Goal: Task Accomplishment & Management: Manage account settings

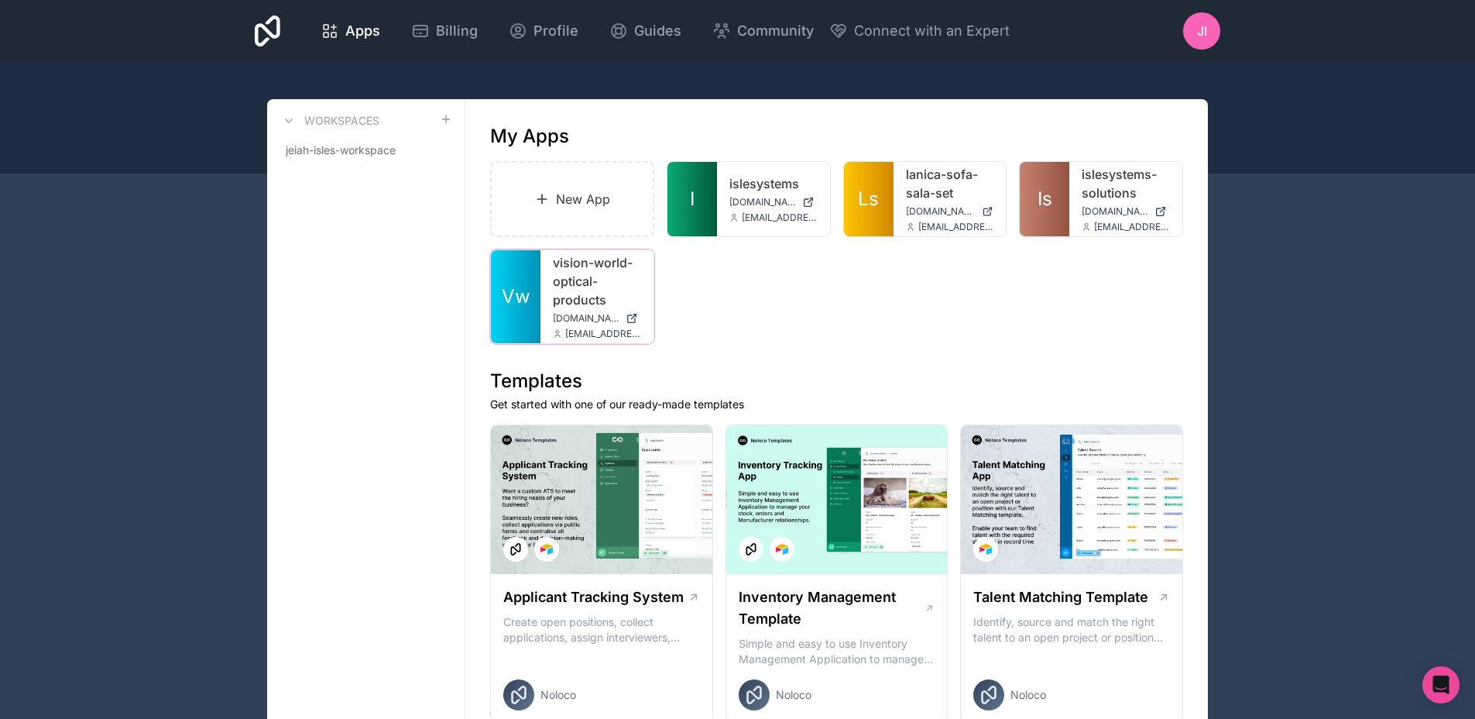
click at [0, 0] on div at bounding box center [0, 0] width 0 height 0
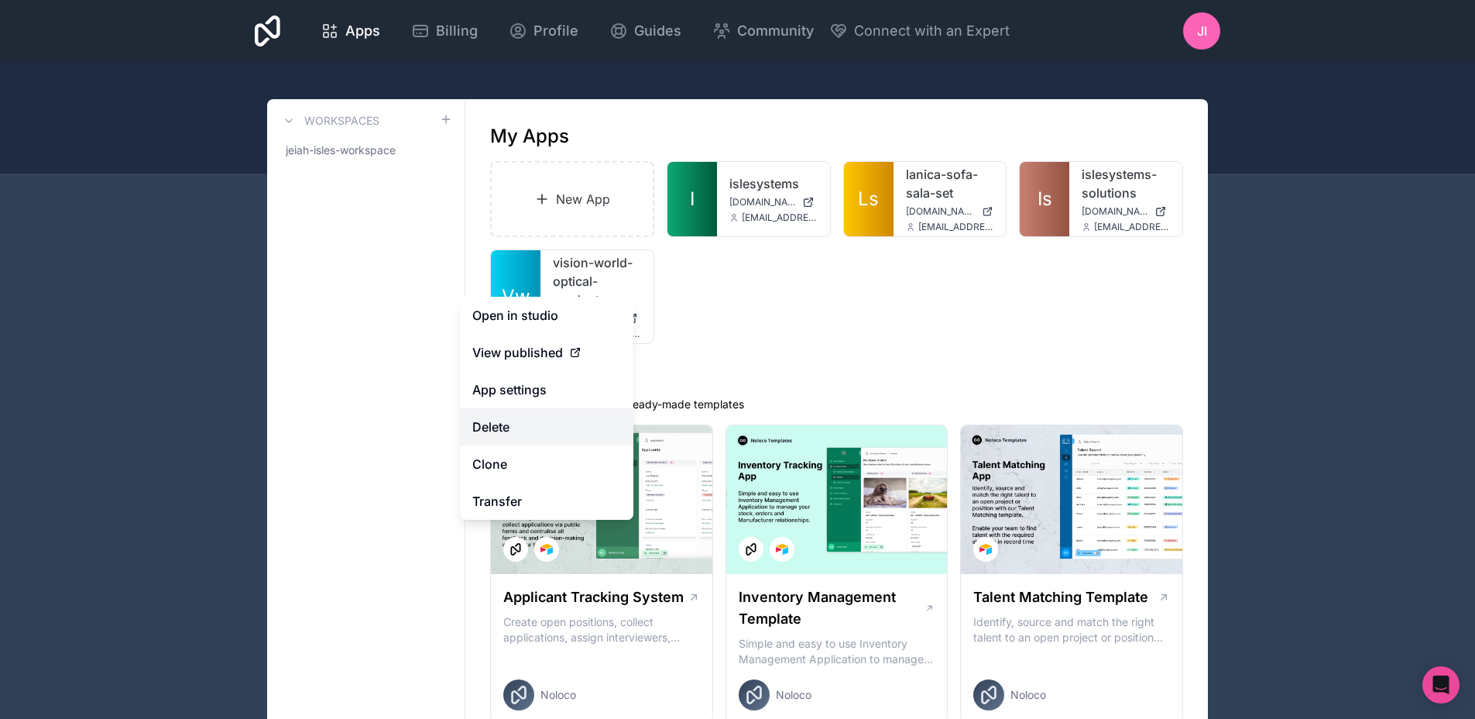
click at [531, 433] on button "Delete" at bounding box center [546, 426] width 173 height 37
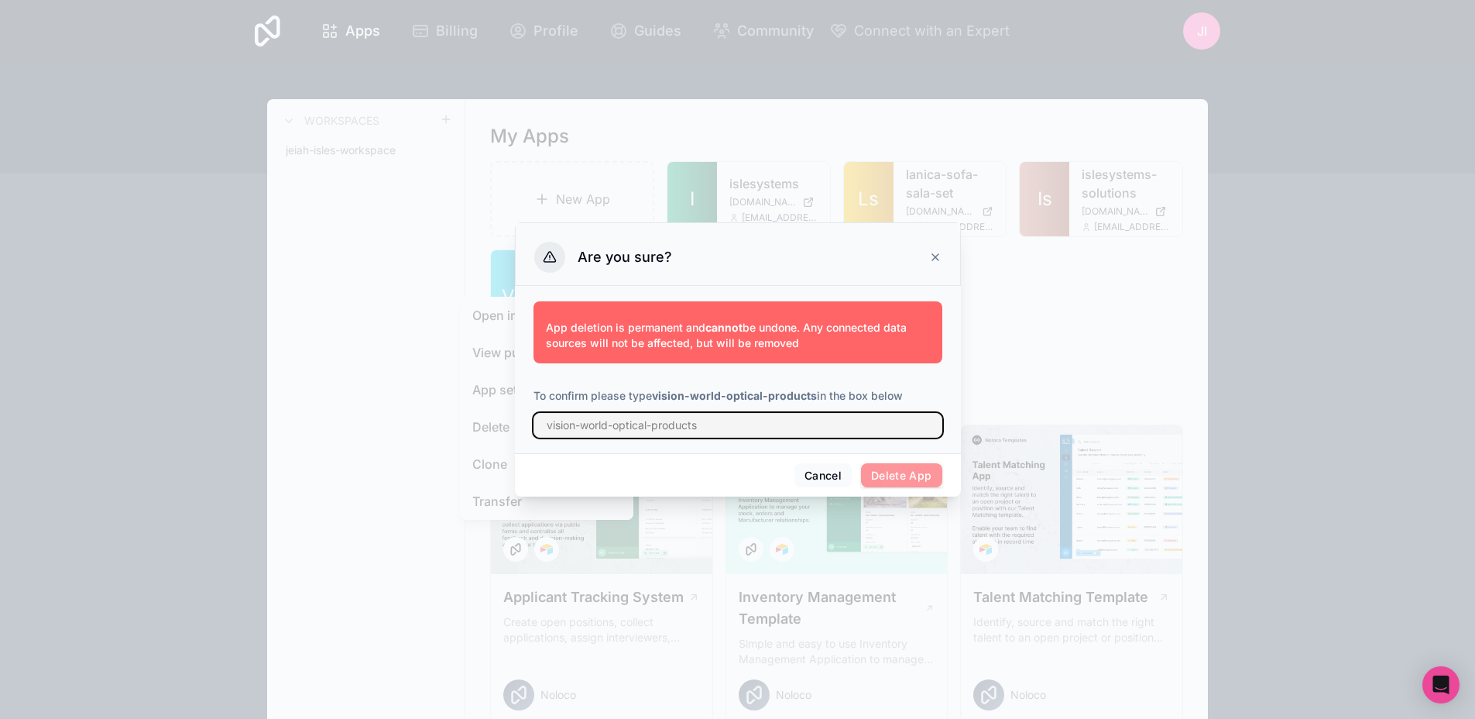
click at [736, 432] on input "text" at bounding box center [738, 425] width 409 height 25
type input "vision-world-optical-products"
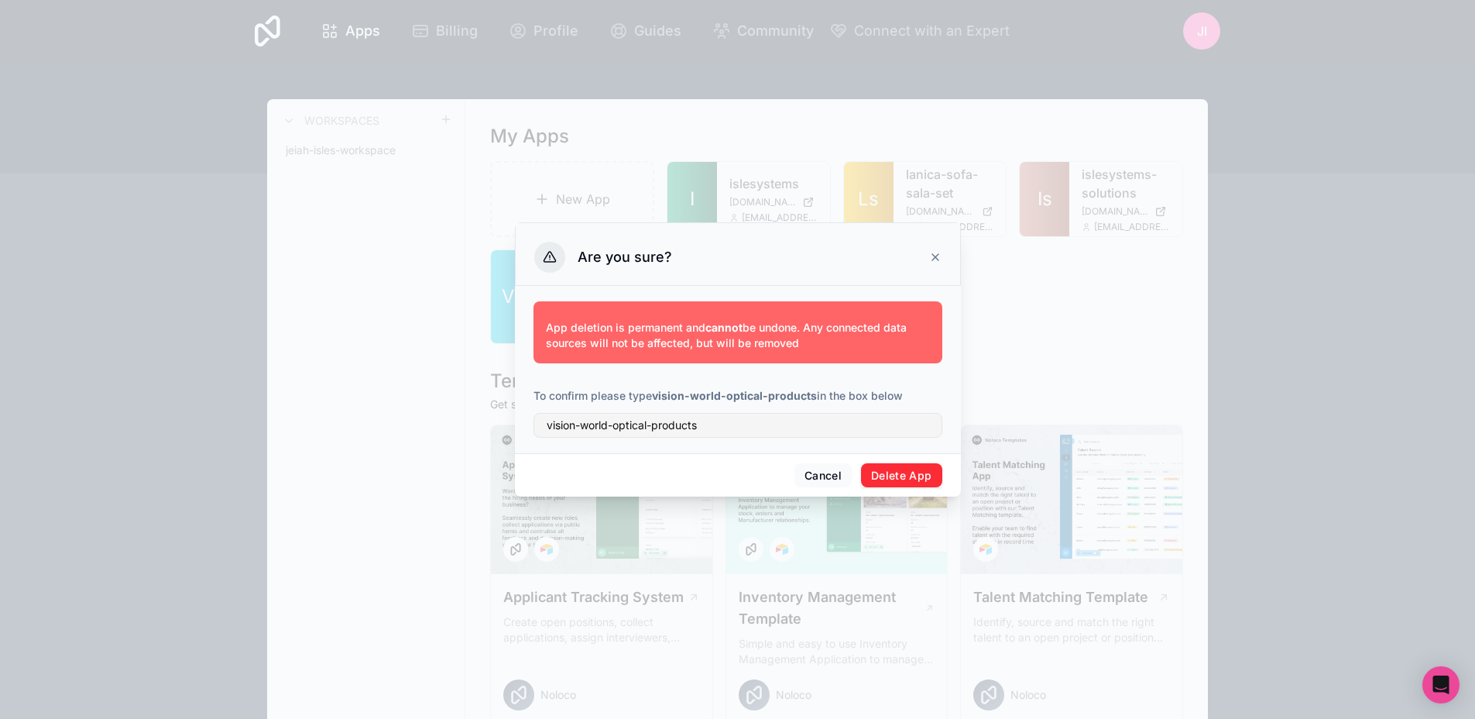
click at [881, 481] on button "Delete App" at bounding box center [901, 475] width 81 height 25
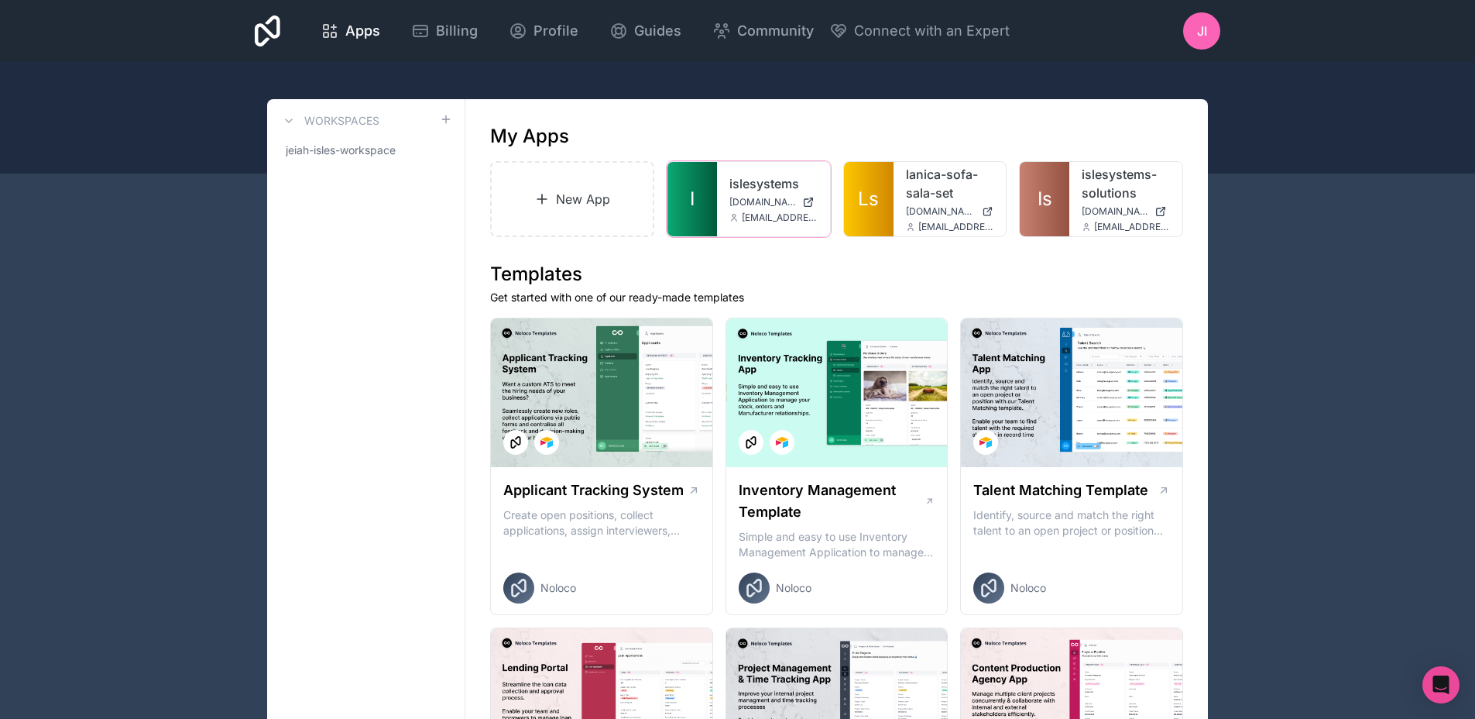
click at [0, 0] on div at bounding box center [0, 0] width 0 height 0
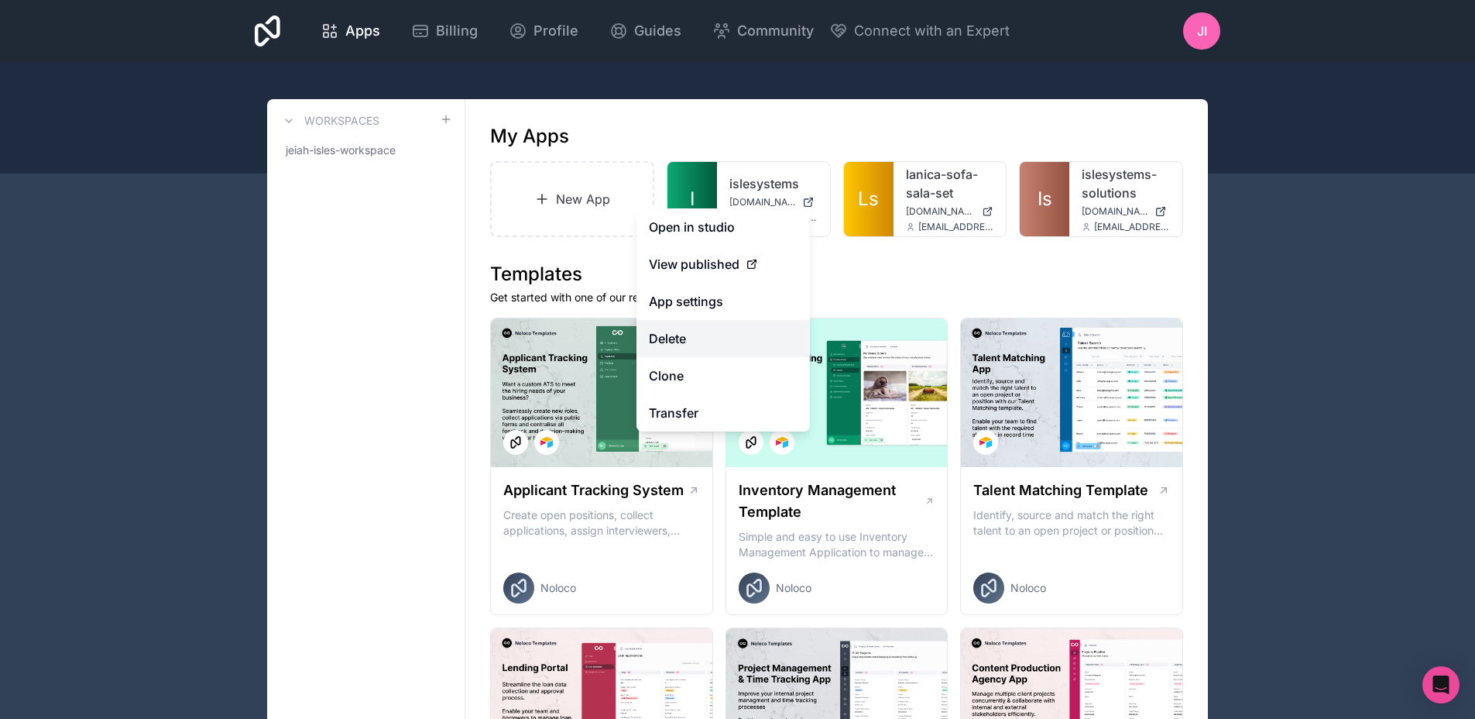
click at [735, 349] on button "Delete" at bounding box center [723, 338] width 173 height 37
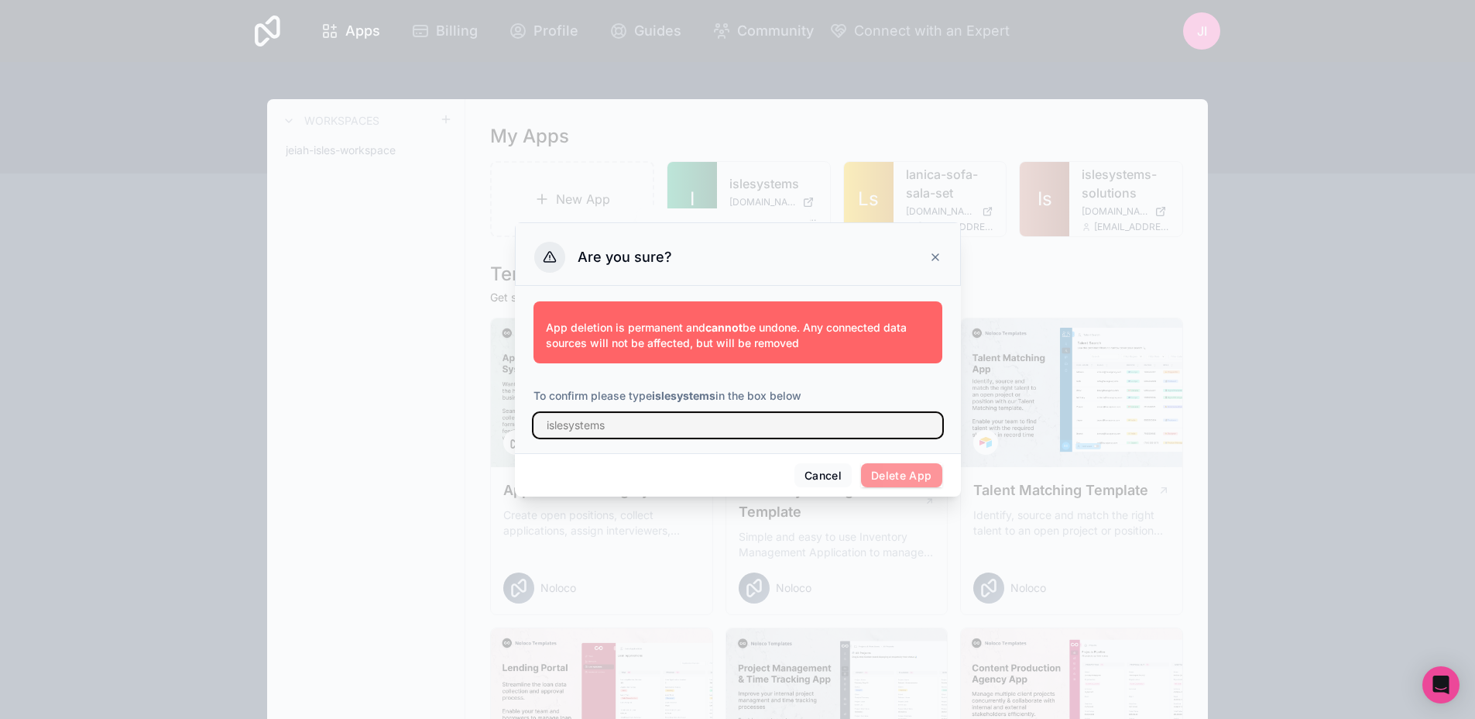
click at [787, 436] on input "text" at bounding box center [738, 425] width 409 height 25
type input "islesystems"
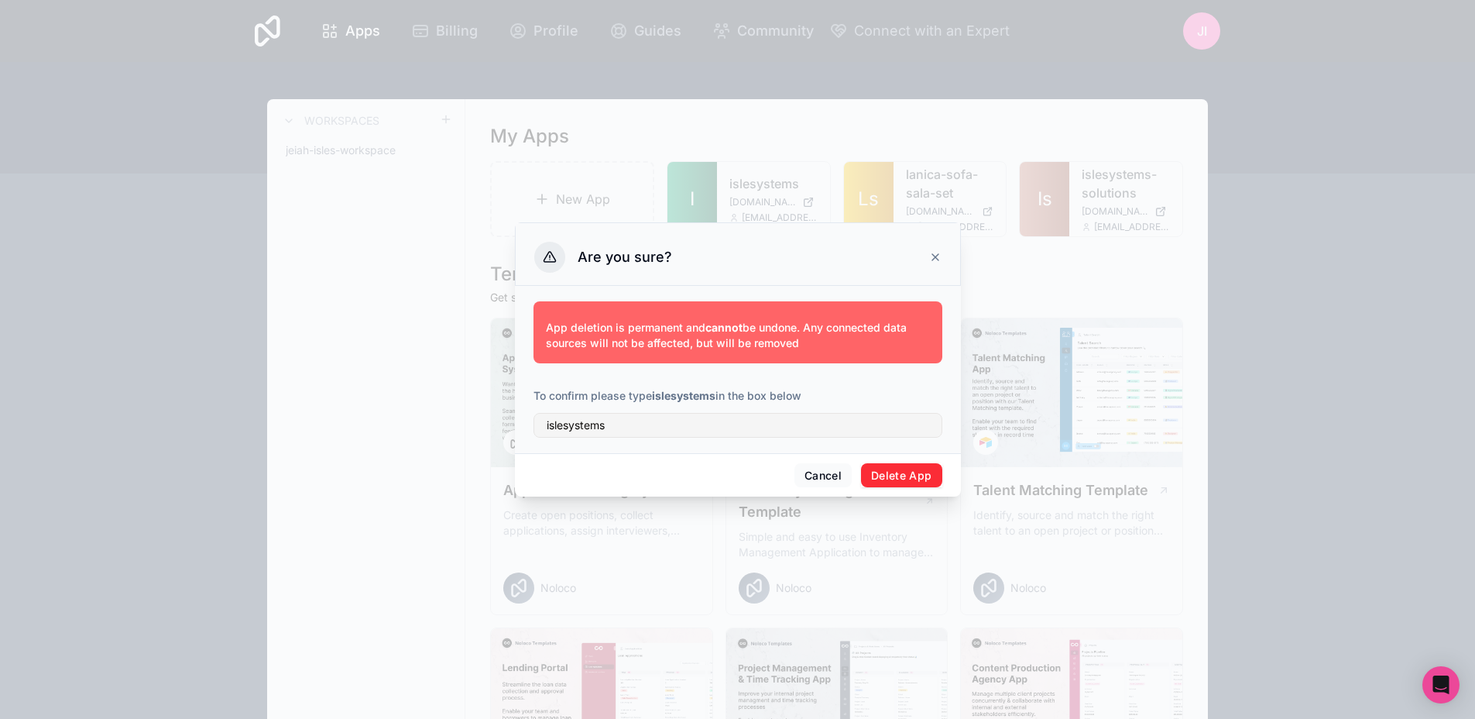
click at [925, 483] on button "Delete App" at bounding box center [901, 475] width 81 height 25
